Goal: Task Accomplishment & Management: Use online tool/utility

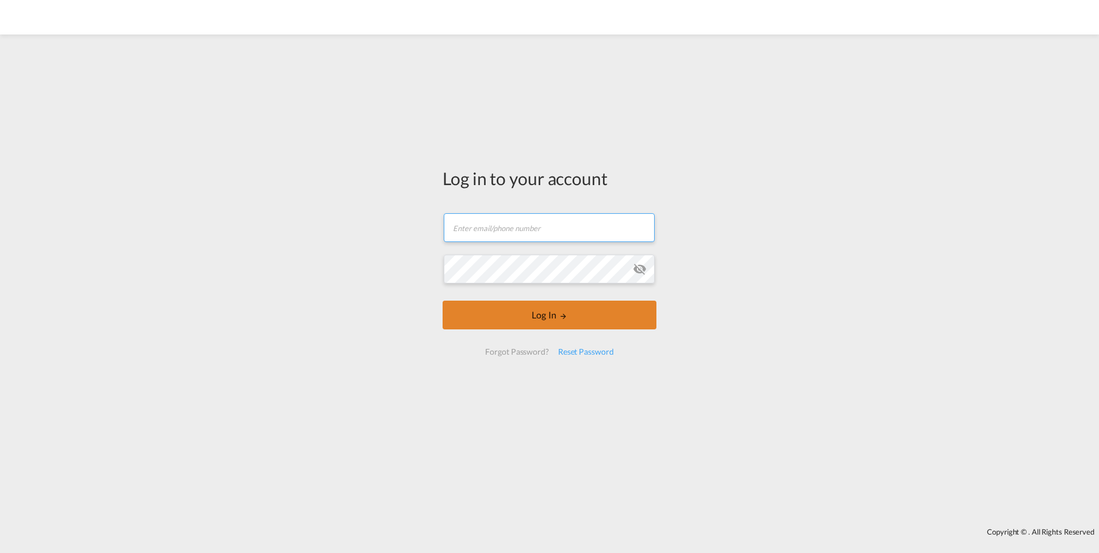
type input "[PERSON_NAME][EMAIL_ADDRESS][DOMAIN_NAME]"
click at [614, 314] on button "Log In" at bounding box center [550, 315] width 214 height 29
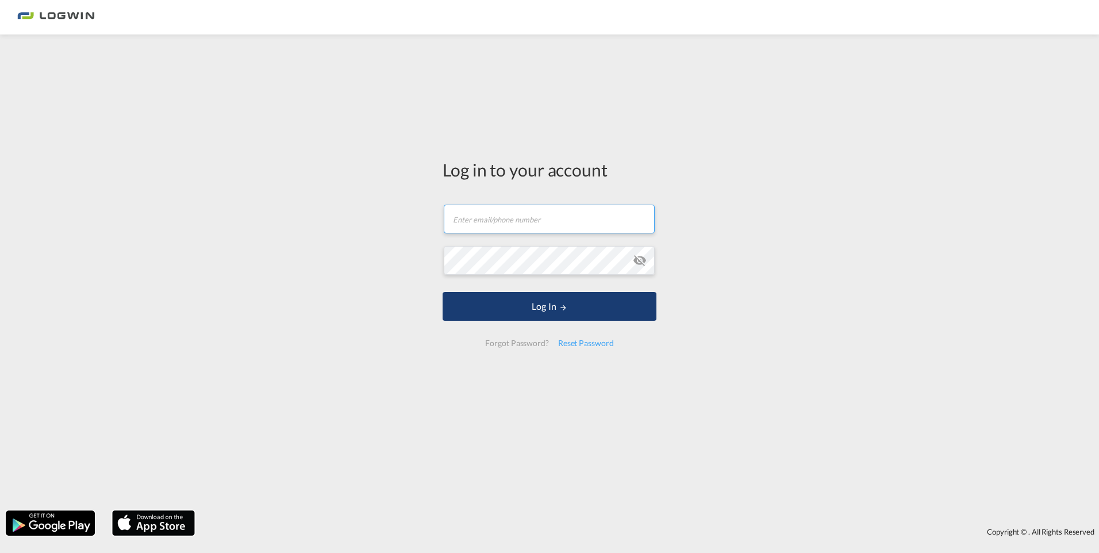
type input "[PERSON_NAME][EMAIL_ADDRESS][DOMAIN_NAME]"
click at [529, 309] on button "Log In" at bounding box center [550, 306] width 214 height 29
